Goal: Find specific page/section: Find specific page/section

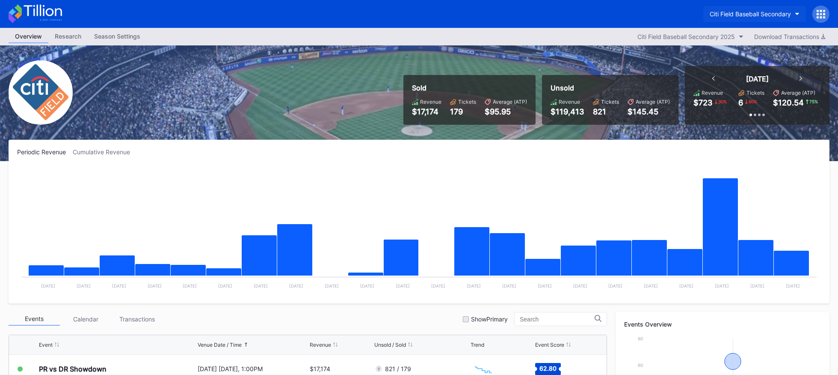
click at [737, 14] on div "Citi Field Baseball Secondary" at bounding box center [750, 13] width 81 height 7
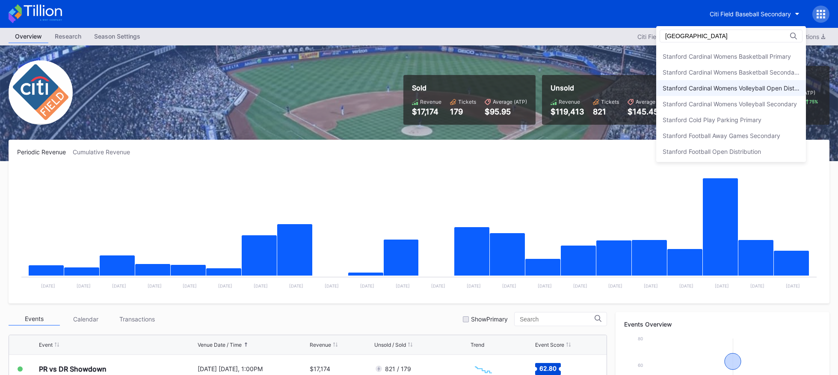
scroll to position [93, 0]
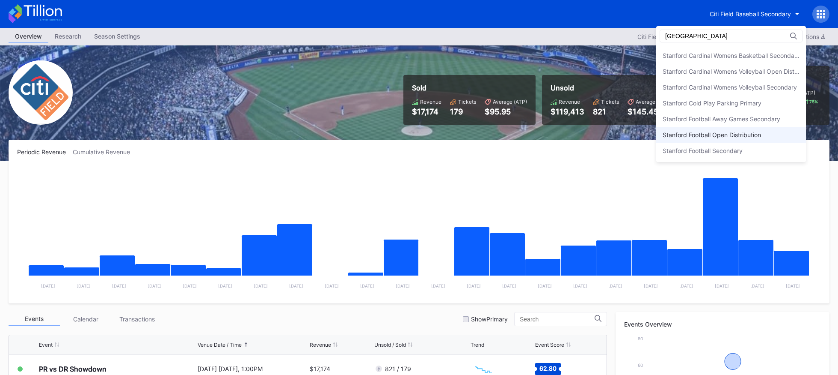
type input "[GEOGRAPHIC_DATA]"
click at [743, 137] on div "Stanford Football Open Distribution" at bounding box center [712, 134] width 98 height 7
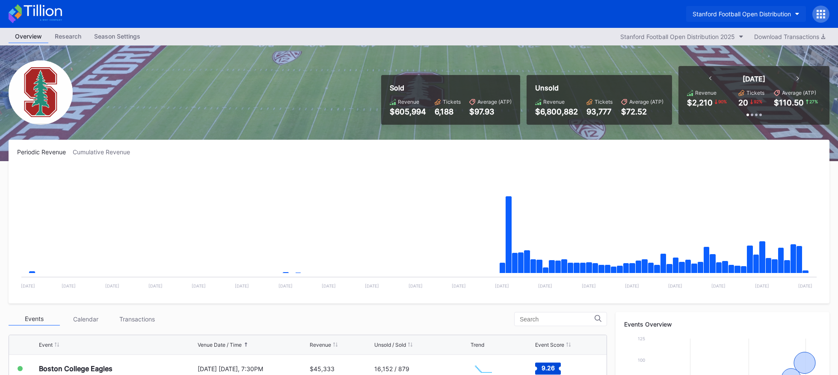
click at [745, 6] on button "Stanford Football Open Distribution" at bounding box center [747, 14] width 120 height 16
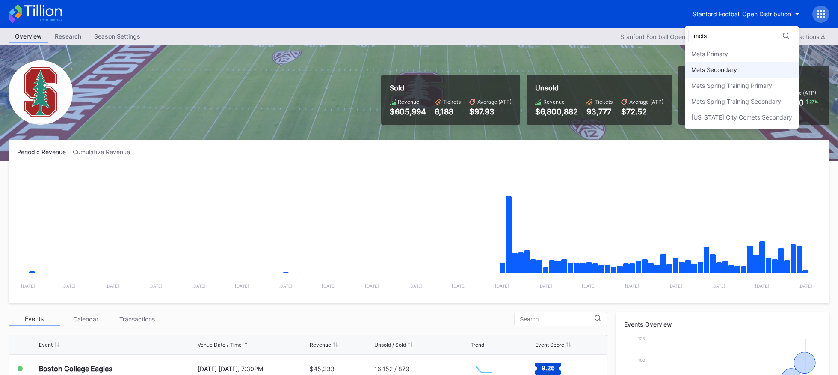
type input "mets"
click at [722, 66] on div "Mets Secondary" at bounding box center [715, 69] width 46 height 7
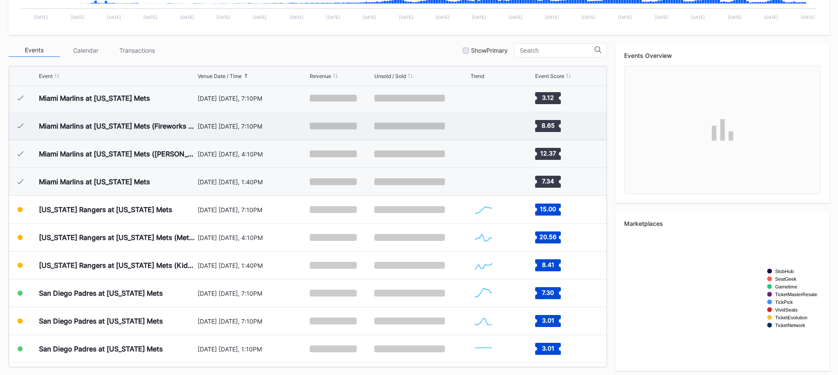
scroll to position [1864, 0]
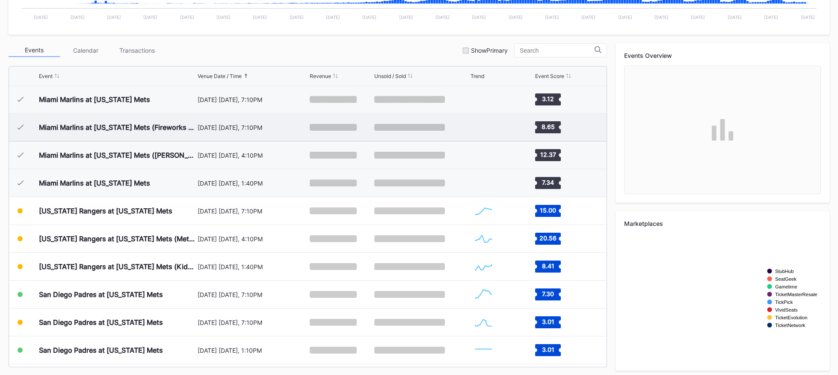
click at [162, 133] on div "Miami Marlins at [US_STATE] Mets (Fireworks Night)" at bounding box center [117, 126] width 157 height 27
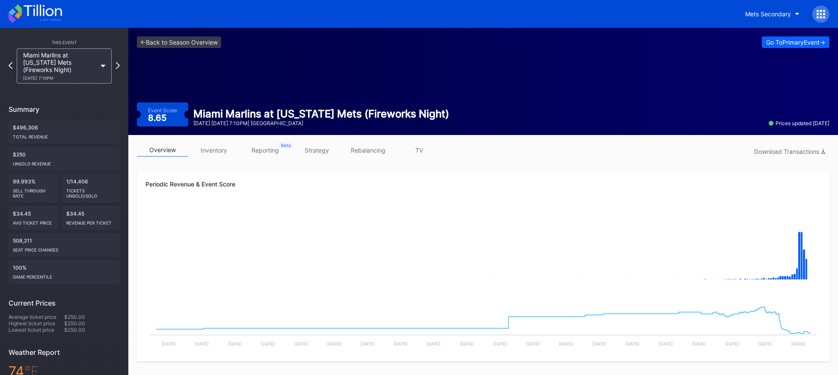
click at [197, 30] on div "<- Back to Season Overview Go To Primary Event -> Event Score 8.65 Miami Marlin…" at bounding box center [483, 81] width 710 height 107
click at [199, 39] on link "<- Back to Season Overview" at bounding box center [179, 42] width 84 height 12
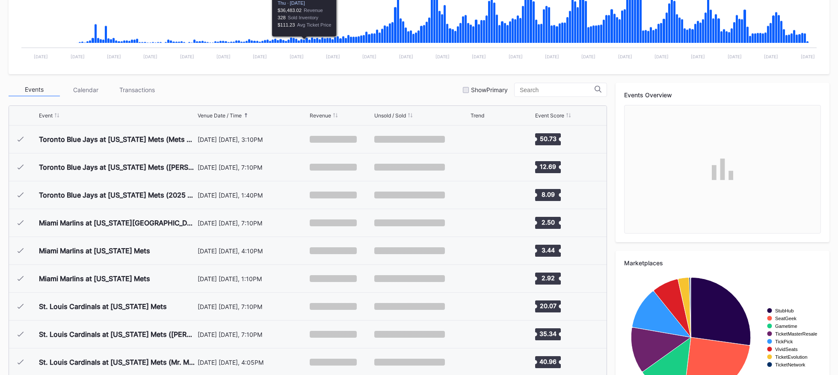
scroll to position [1945, 0]
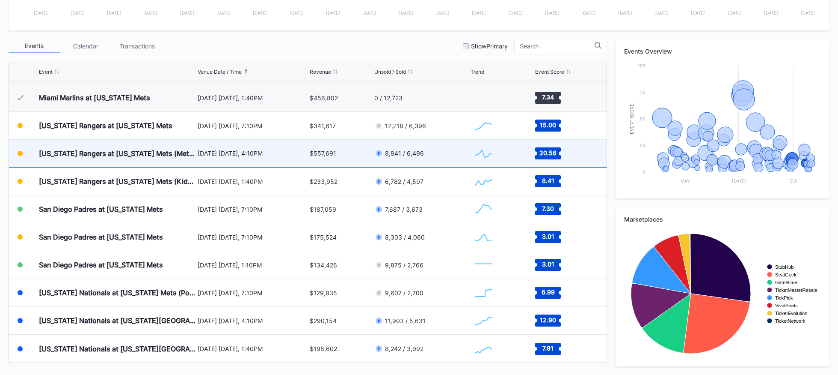
click at [244, 158] on div "[DATE] [DATE], 4:10PM" at bounding box center [253, 153] width 110 height 27
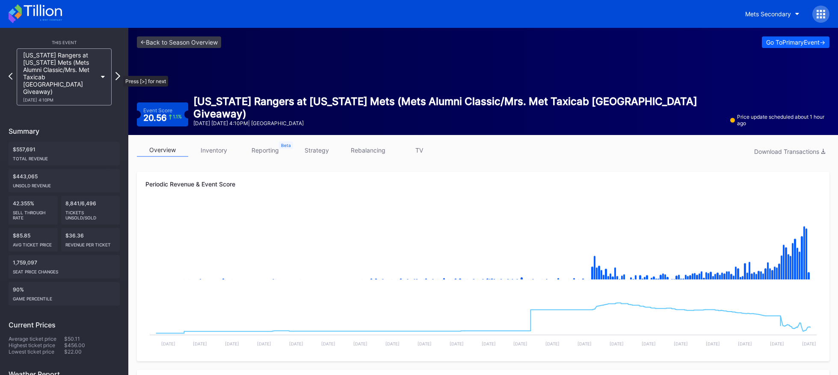
click at [119, 72] on icon at bounding box center [118, 76] width 5 height 8
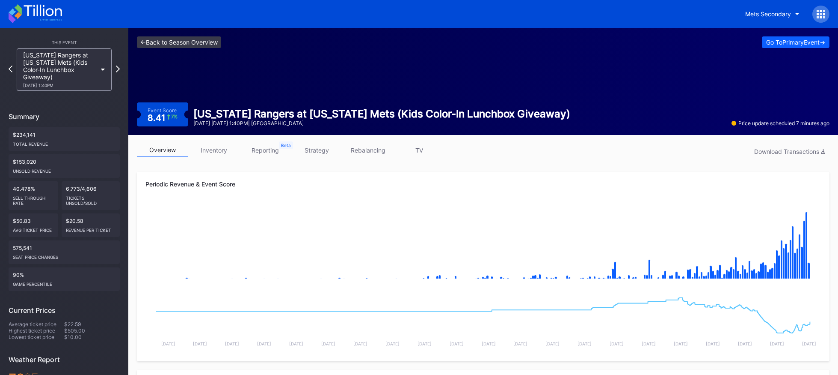
click at [205, 42] on link "<- Back to Season Overview" at bounding box center [179, 42] width 84 height 12
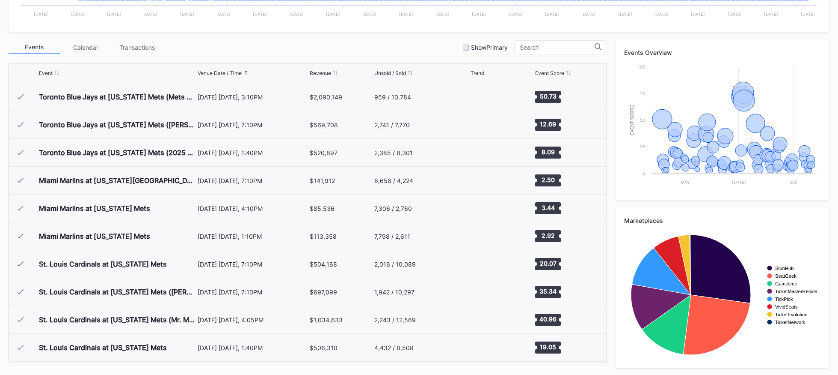
scroll to position [1945, 0]
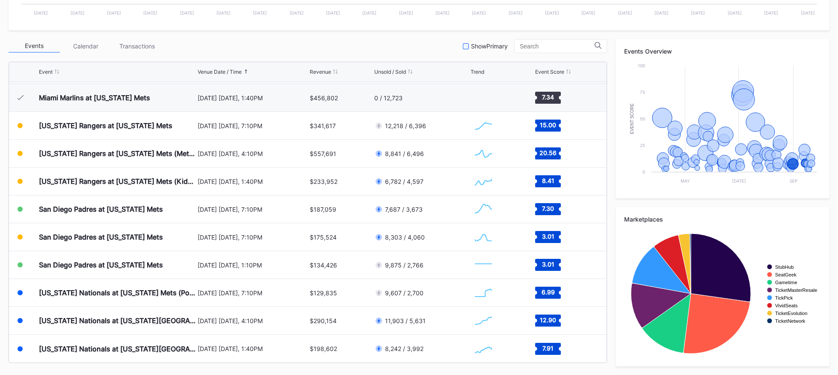
click at [497, 49] on div "Show Primary" at bounding box center [489, 45] width 37 height 7
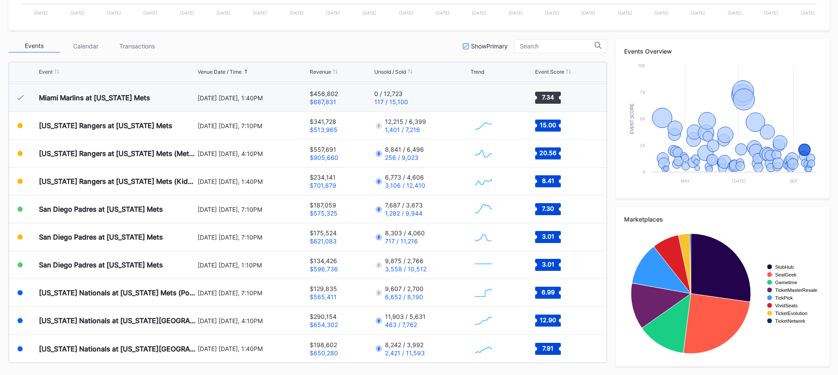
scroll to position [0, 0]
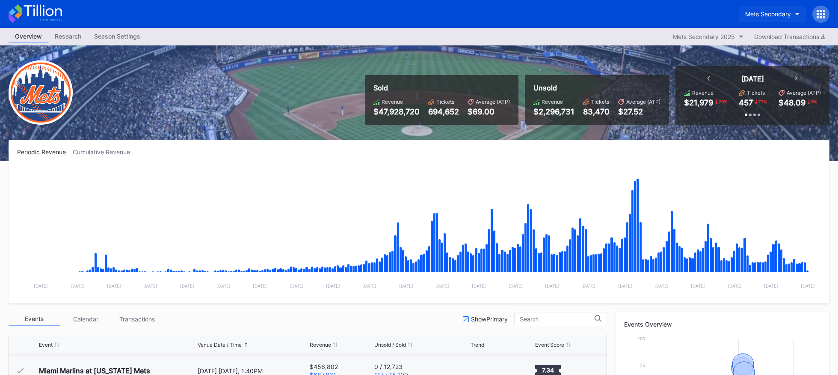
click at [752, 8] on button "Mets Secondary" at bounding box center [772, 14] width 67 height 16
click at [767, 10] on div "Mets Secondary" at bounding box center [769, 13] width 46 height 7
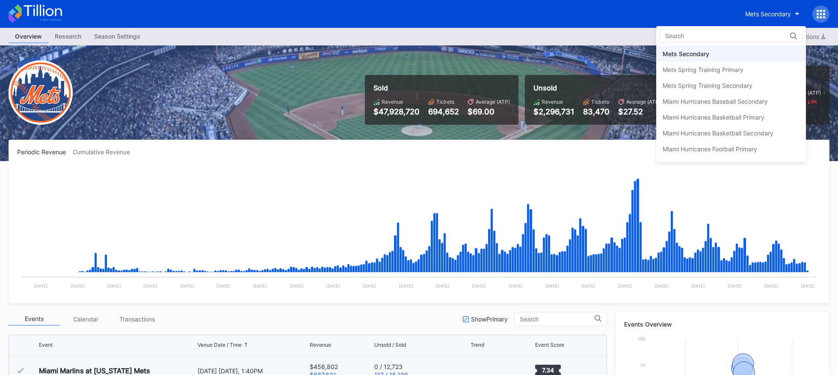
scroll to position [1329, 0]
click at [737, 57] on div "Mets Primary" at bounding box center [732, 55] width 150 height 16
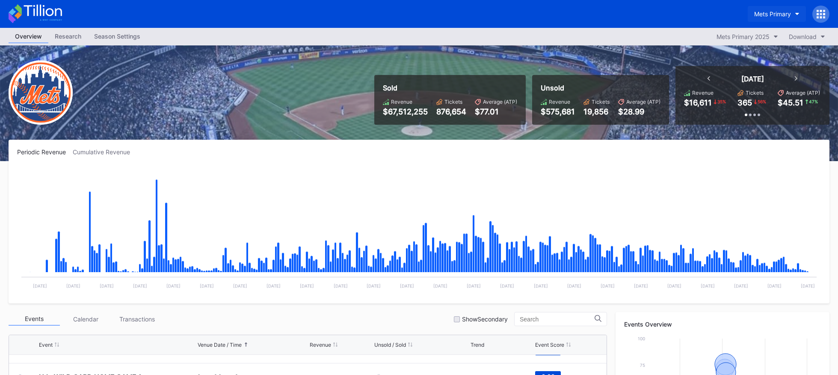
click at [760, 16] on div "Mets Primary" at bounding box center [773, 13] width 37 height 7
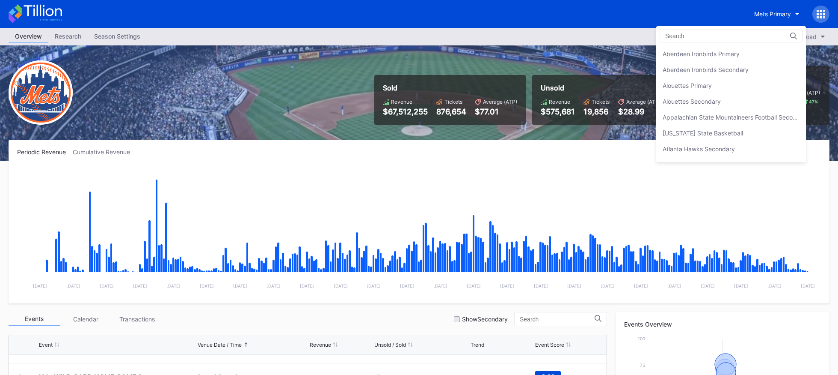
scroll to position [1330, 0]
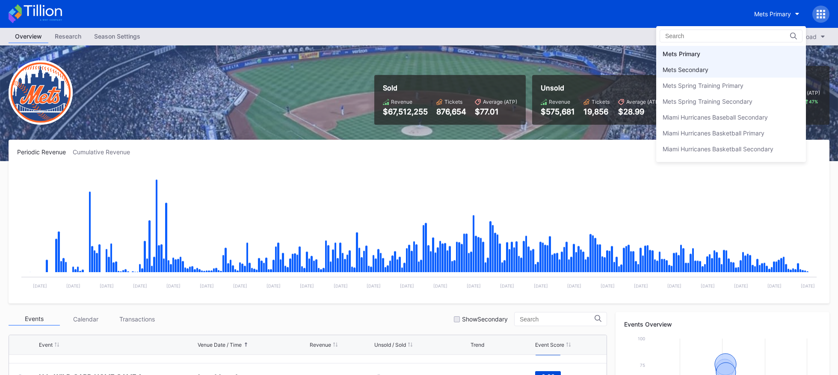
click at [742, 72] on div "Mets Secondary" at bounding box center [732, 70] width 150 height 16
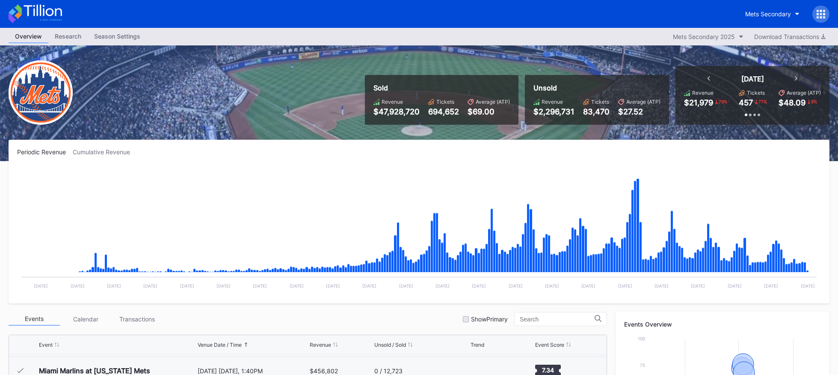
click at [33, 12] on icon at bounding box center [36, 13] width 54 height 19
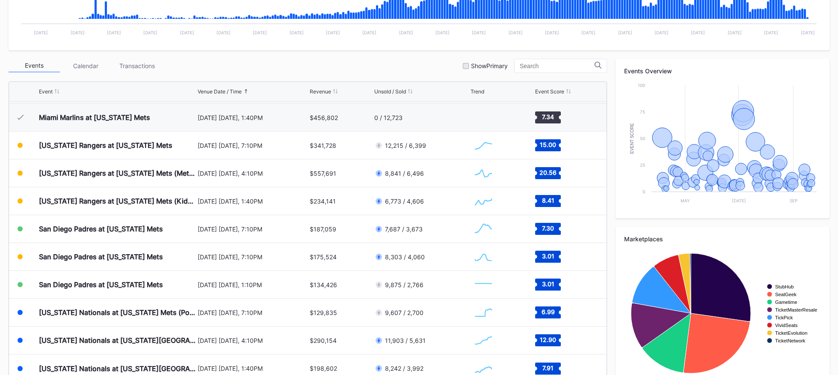
scroll to position [273, 0]
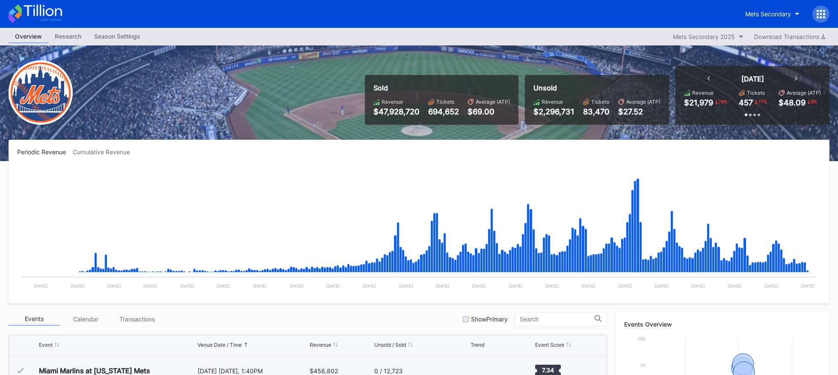
click at [189, 106] on div "Sold Revenue $47,928,720 Tickets 694,652 Average (ATP) $69.00 Unsold Revenue $2…" at bounding box center [419, 103] width 838 height 116
drag, startPoint x: 413, startPoint y: 104, endPoint x: 457, endPoint y: 125, distance: 48.2
click at [457, 125] on div "Sold Revenue $47,928,720 Tickets 694,652 Average (ATP) $69.00 Unsold Revenue $2…" at bounding box center [419, 103] width 838 height 116
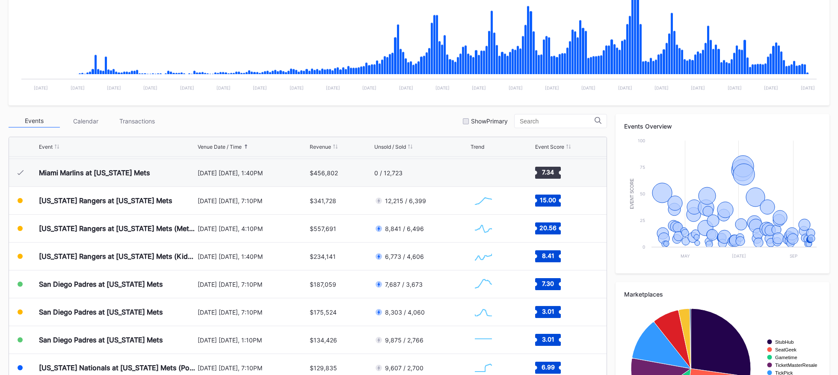
scroll to position [273, 0]
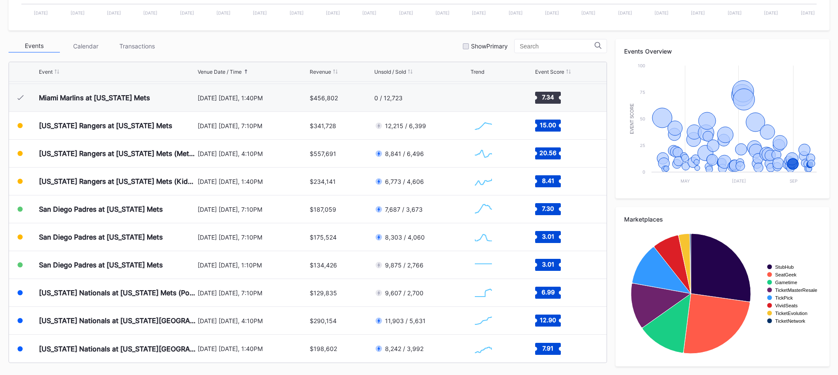
click at [236, 38] on div "Periodic Revenue Cumulative Revenue Created with Highcharts 11.2.0 Chart title …" at bounding box center [419, 121] width 838 height 508
drag, startPoint x: 5, startPoint y: 35, endPoint x: 192, endPoint y: 59, distance: 188.6
click at [192, 59] on div "Periodic Revenue Cumulative Revenue Created with Highcharts 11.2.0 Chart title …" at bounding box center [419, 121] width 838 height 508
click at [213, 45] on div "Events Calendar Transactions Show Primary" at bounding box center [308, 46] width 599 height 14
